Goal: Find specific page/section: Find specific page/section

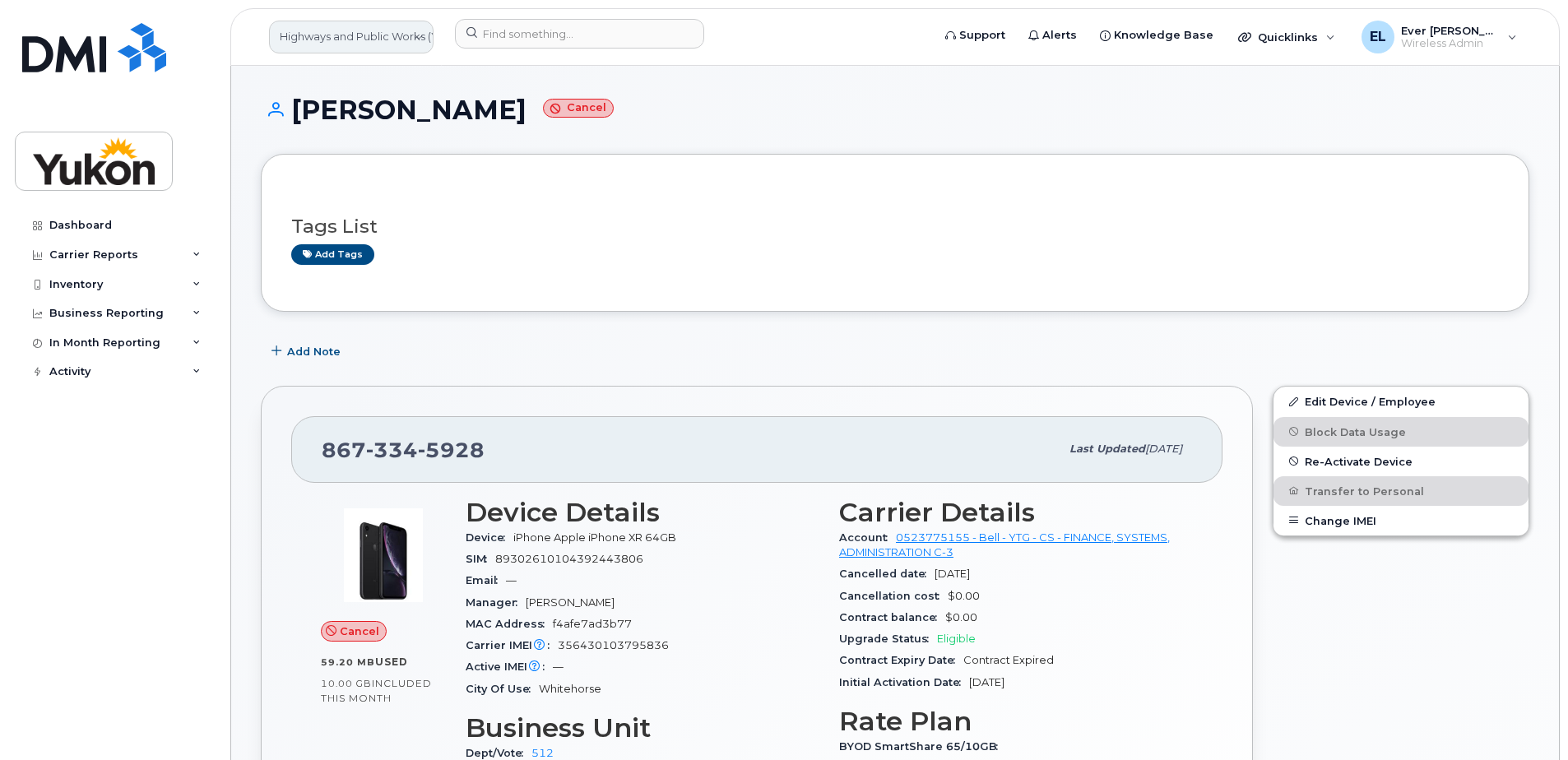
click at [344, 45] on link "Highways and Public Works (YTG)" at bounding box center [350, 37] width 164 height 33
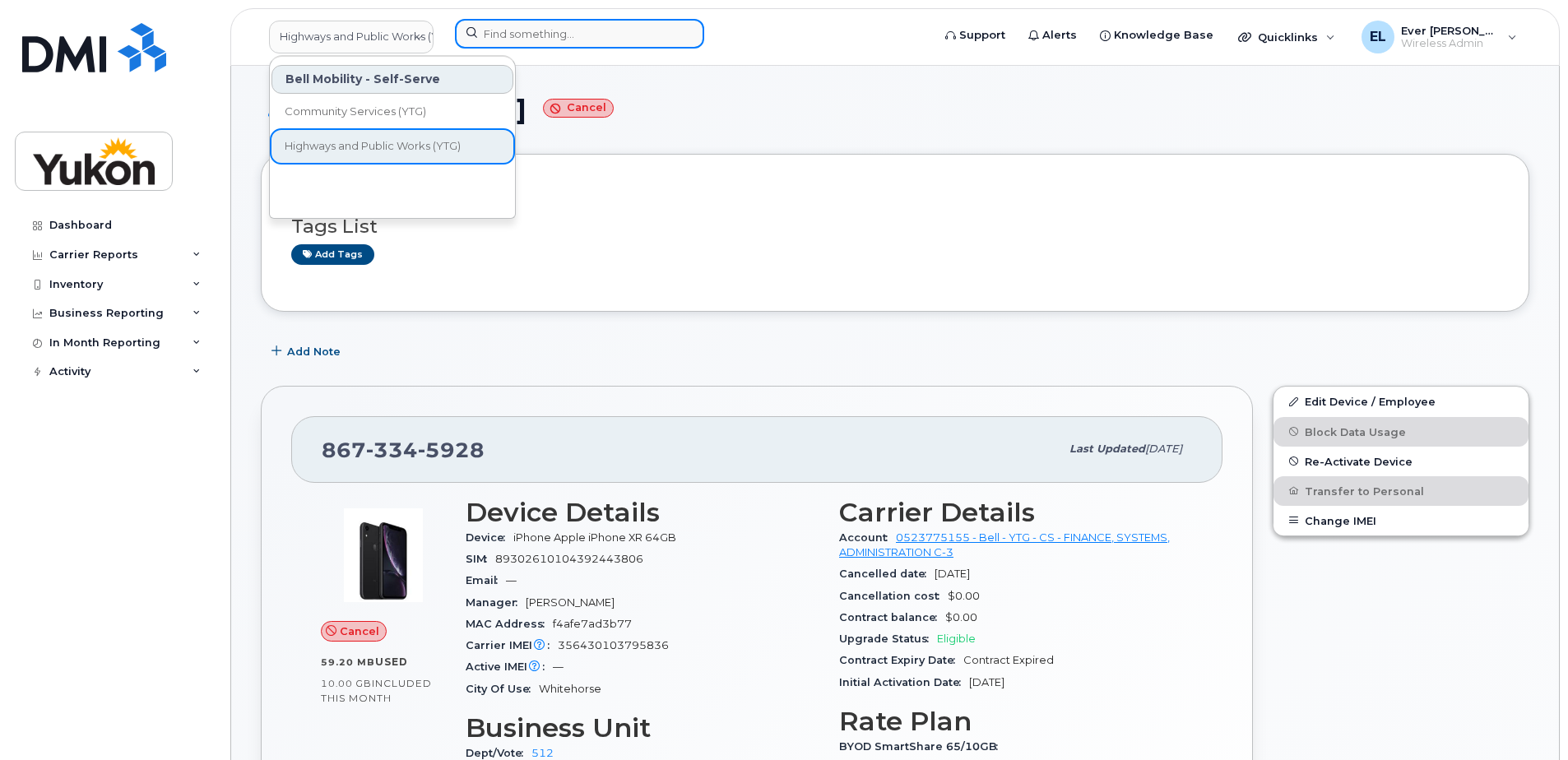
click at [537, 41] on input at bounding box center [579, 33] width 249 height 29
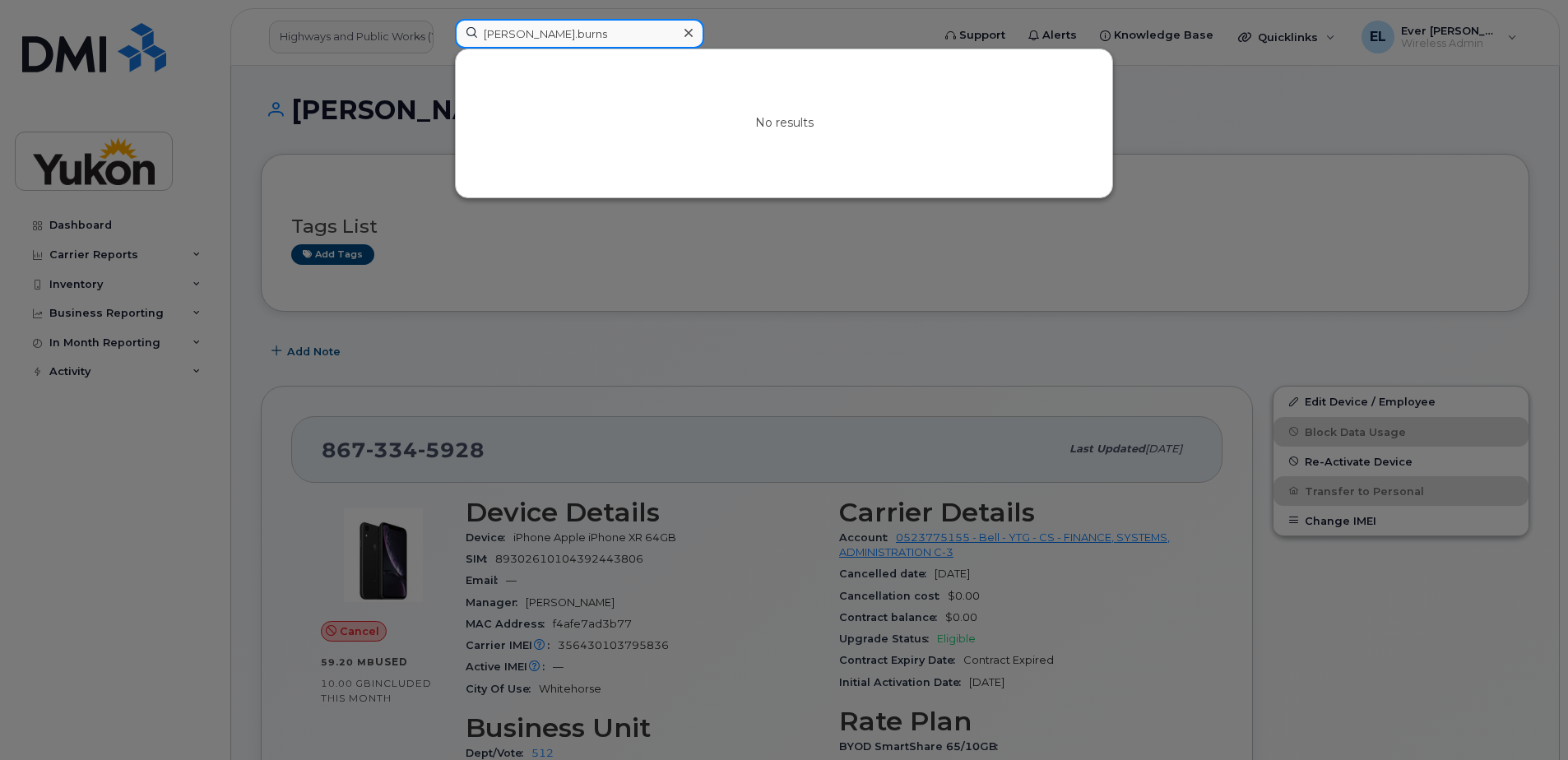
drag, startPoint x: 603, startPoint y: 35, endPoint x: 145, endPoint y: 17, distance: 458.4
click at [442, 22] on div "[PERSON_NAME].burns No results" at bounding box center [688, 36] width 492 height 36
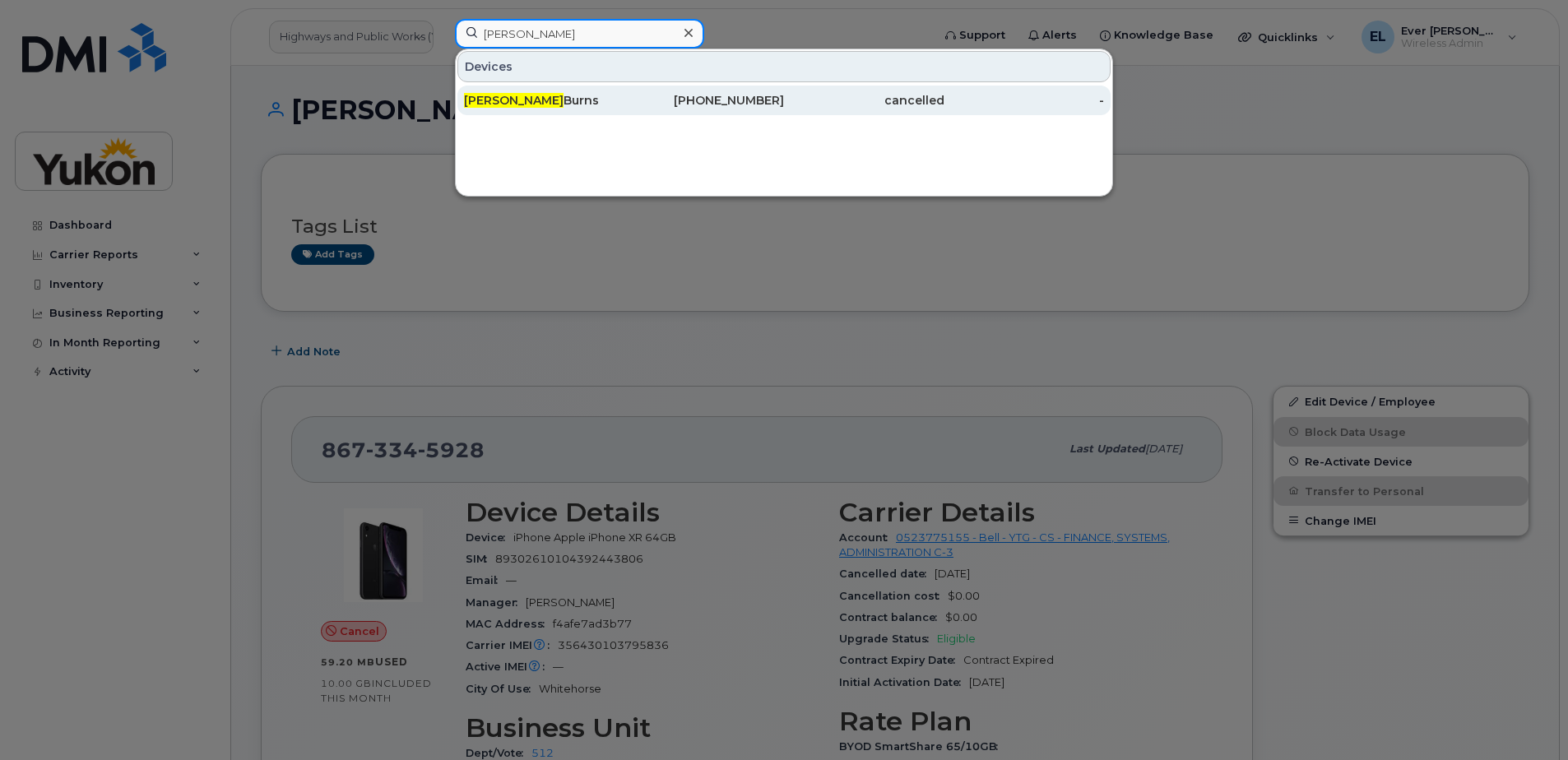
type input "[PERSON_NAME]"
click at [476, 96] on span "[PERSON_NAME]" at bounding box center [514, 100] width 99 height 15
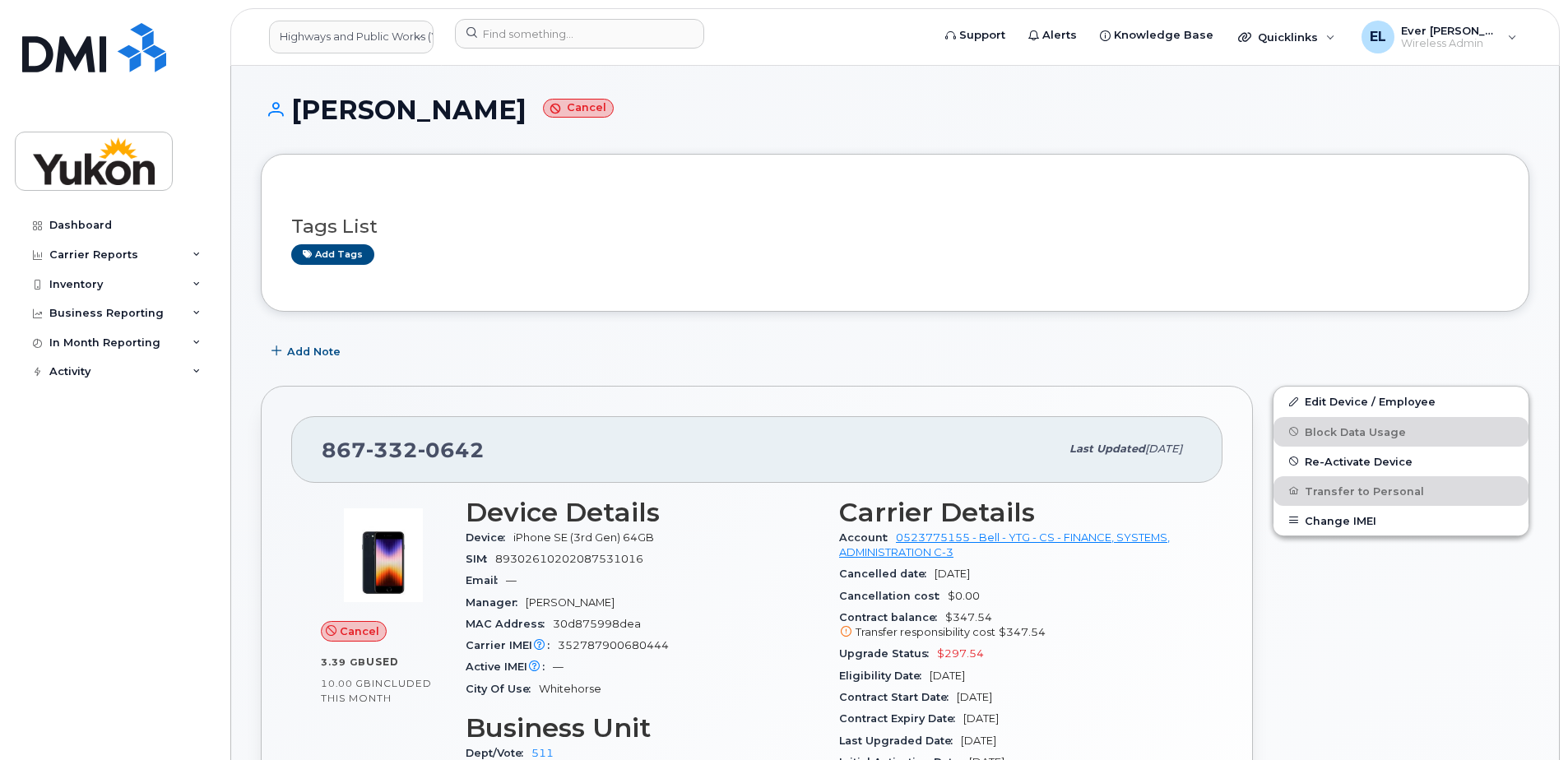
click at [564, 558] on span "89302610202087531016" at bounding box center [569, 559] width 148 height 13
drag, startPoint x: 515, startPoint y: 534, endPoint x: 680, endPoint y: 540, distance: 165.1
click at [680, 540] on div "Device iPhone SE (3rd Gen) 64GB" at bounding box center [642, 538] width 354 height 21
copy span "iPhone SE (3rd Gen) 64GB"
